Goal: Task Accomplishment & Management: Manage account settings

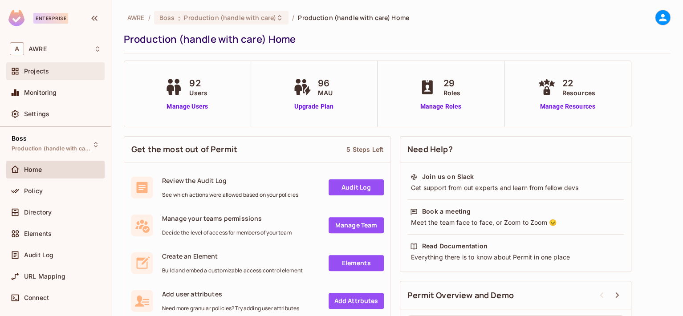
click at [36, 73] on span "Projects" at bounding box center [36, 71] width 25 height 7
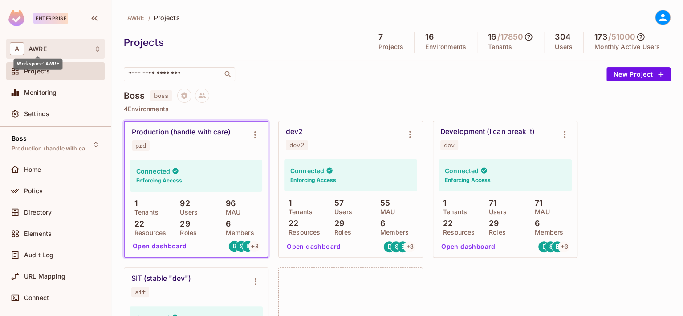
click at [29, 48] on span "AWRE" at bounding box center [38, 48] width 18 height 7
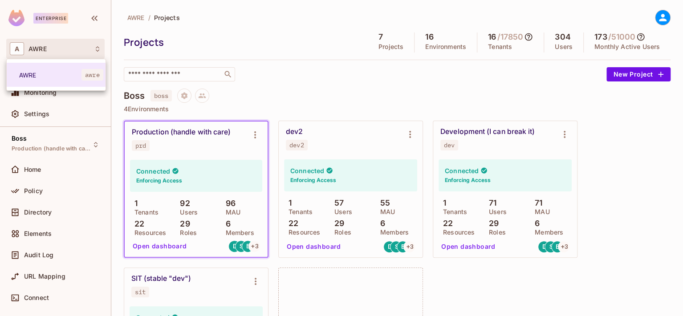
click at [45, 15] on div at bounding box center [341, 158] width 683 height 316
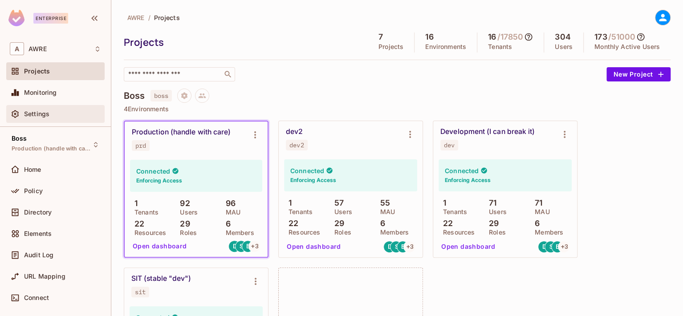
click at [29, 111] on span "Settings" at bounding box center [36, 113] width 25 height 7
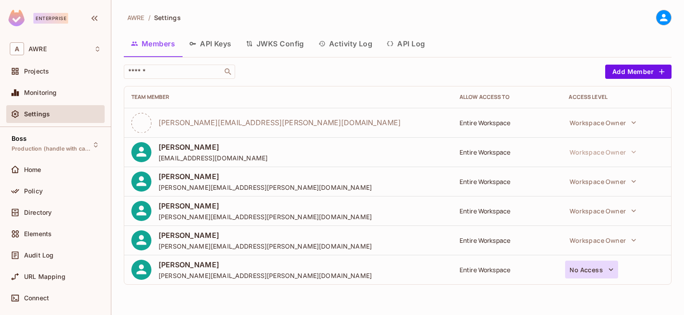
drag, startPoint x: 608, startPoint y: 272, endPoint x: 601, endPoint y: 278, distance: 8.6
click at [601, 279] on td "No Access" at bounding box center [617, 269] width 110 height 29
click at [608, 267] on icon "button" at bounding box center [611, 269] width 9 height 9
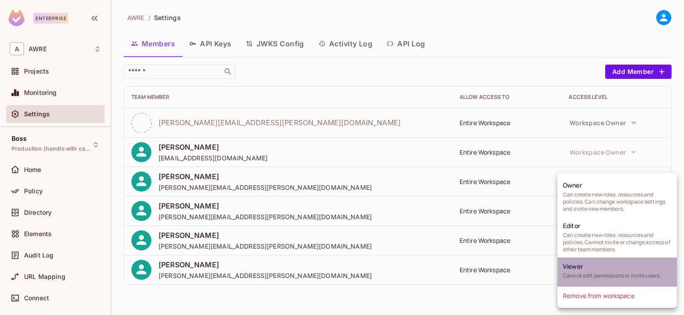
click at [608, 269] on li "Viewer Cannot edit permissions or invite users." at bounding box center [617, 271] width 119 height 29
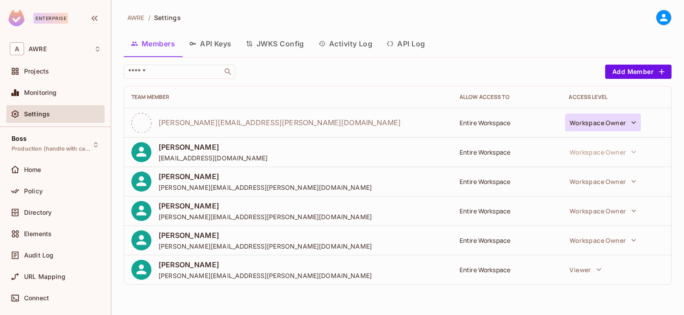
click at [631, 119] on icon "button" at bounding box center [633, 122] width 9 height 9
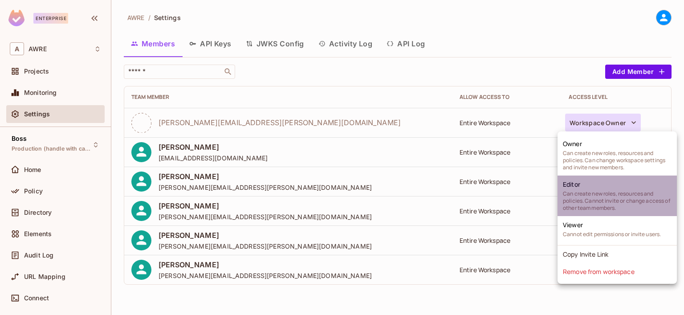
click at [573, 183] on span "Editor" at bounding box center [571, 184] width 17 height 8
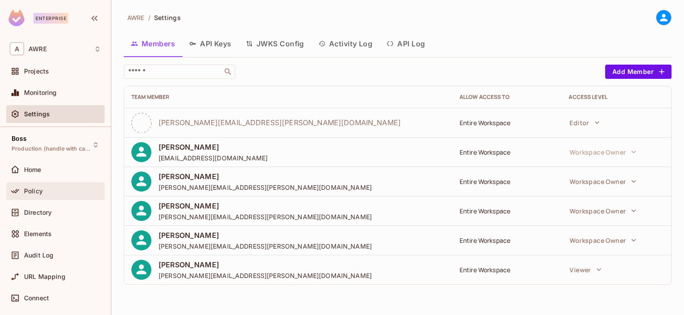
click at [37, 197] on div "Policy" at bounding box center [55, 191] width 98 height 18
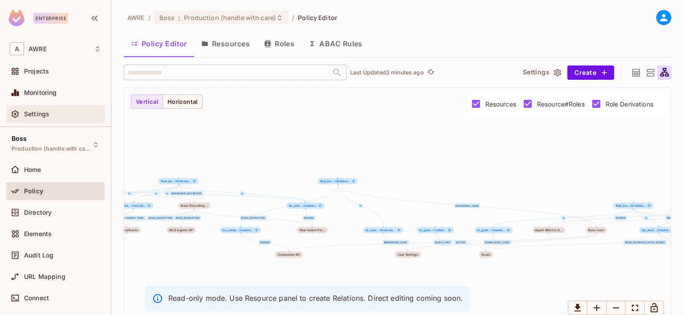
click at [31, 111] on span "Settings" at bounding box center [36, 113] width 25 height 7
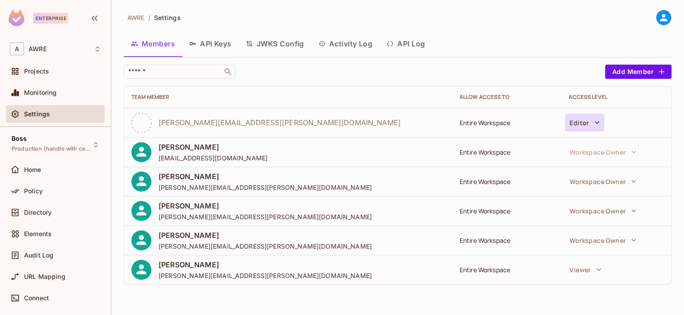
click at [597, 118] on icon "button" at bounding box center [597, 122] width 9 height 9
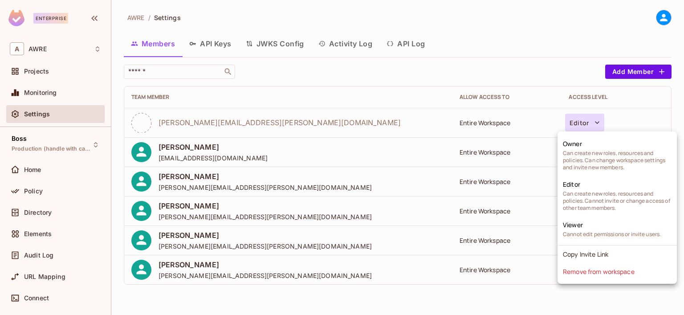
click at [435, 301] on div at bounding box center [342, 157] width 684 height 315
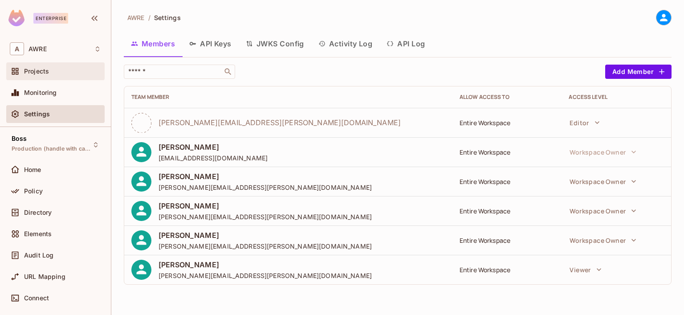
click at [29, 73] on span "Projects" at bounding box center [36, 71] width 25 height 7
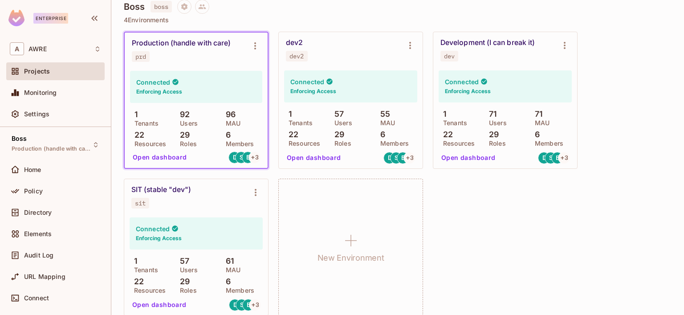
scroll to position [45, 0]
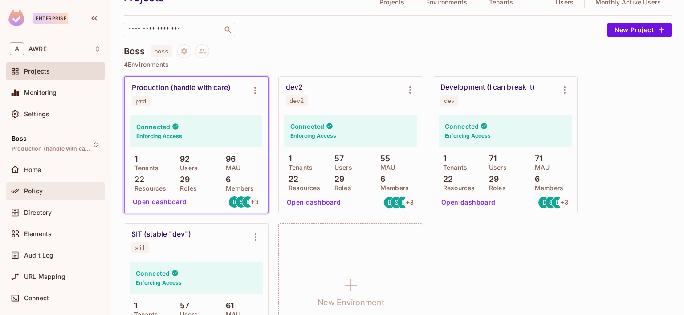
click at [34, 188] on span "Policy" at bounding box center [33, 191] width 19 height 7
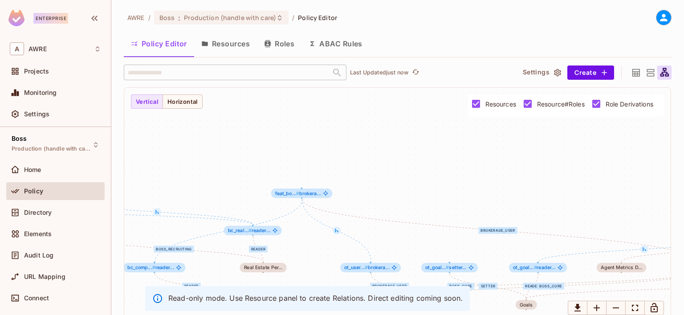
click at [227, 42] on button "Resources" at bounding box center [225, 44] width 63 height 22
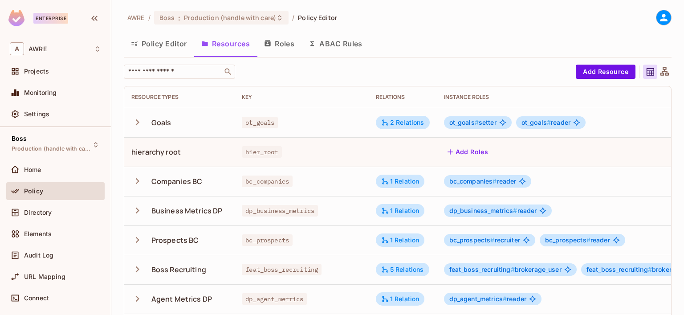
click at [287, 45] on button "Roles" at bounding box center [279, 44] width 45 height 22
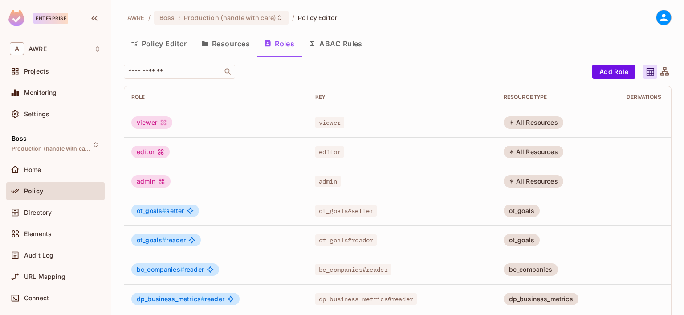
click at [228, 44] on button "Resources" at bounding box center [225, 44] width 63 height 22
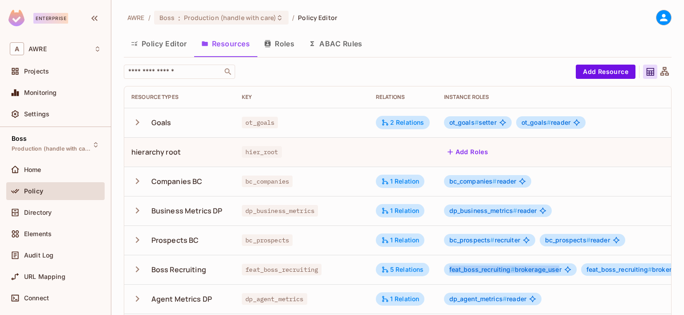
drag, startPoint x: 419, startPoint y: 269, endPoint x: 529, endPoint y: 285, distance: 111.6
click at [529, 268] on span "feat_boss_recruiting # brokerage_user" at bounding box center [505, 269] width 112 height 7
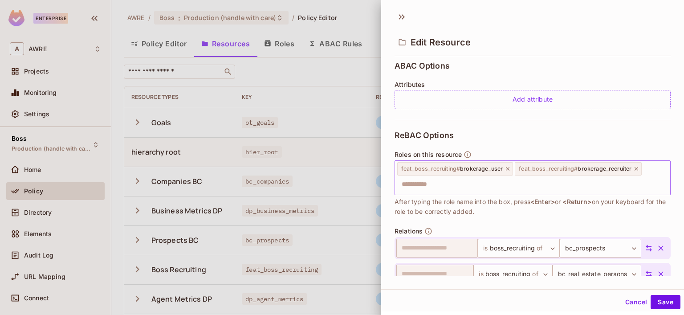
scroll to position [343, 0]
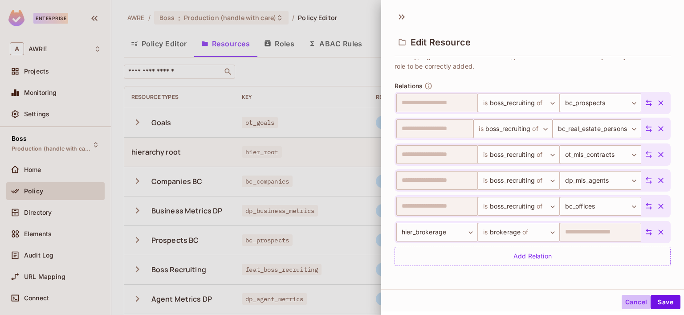
click at [622, 302] on button "Cancel" at bounding box center [636, 302] width 29 height 14
